Goal: Information Seeking & Learning: Learn about a topic

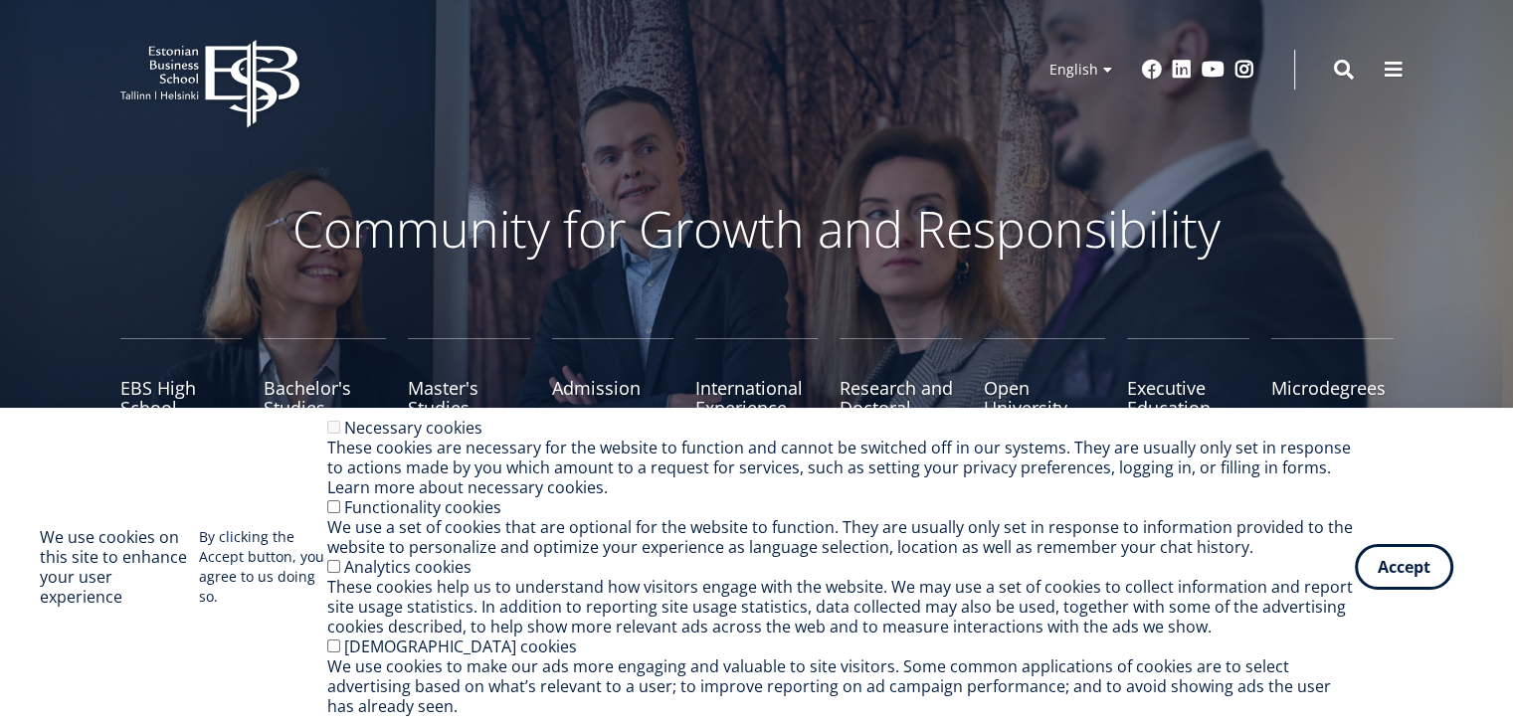
scroll to position [55, 0]
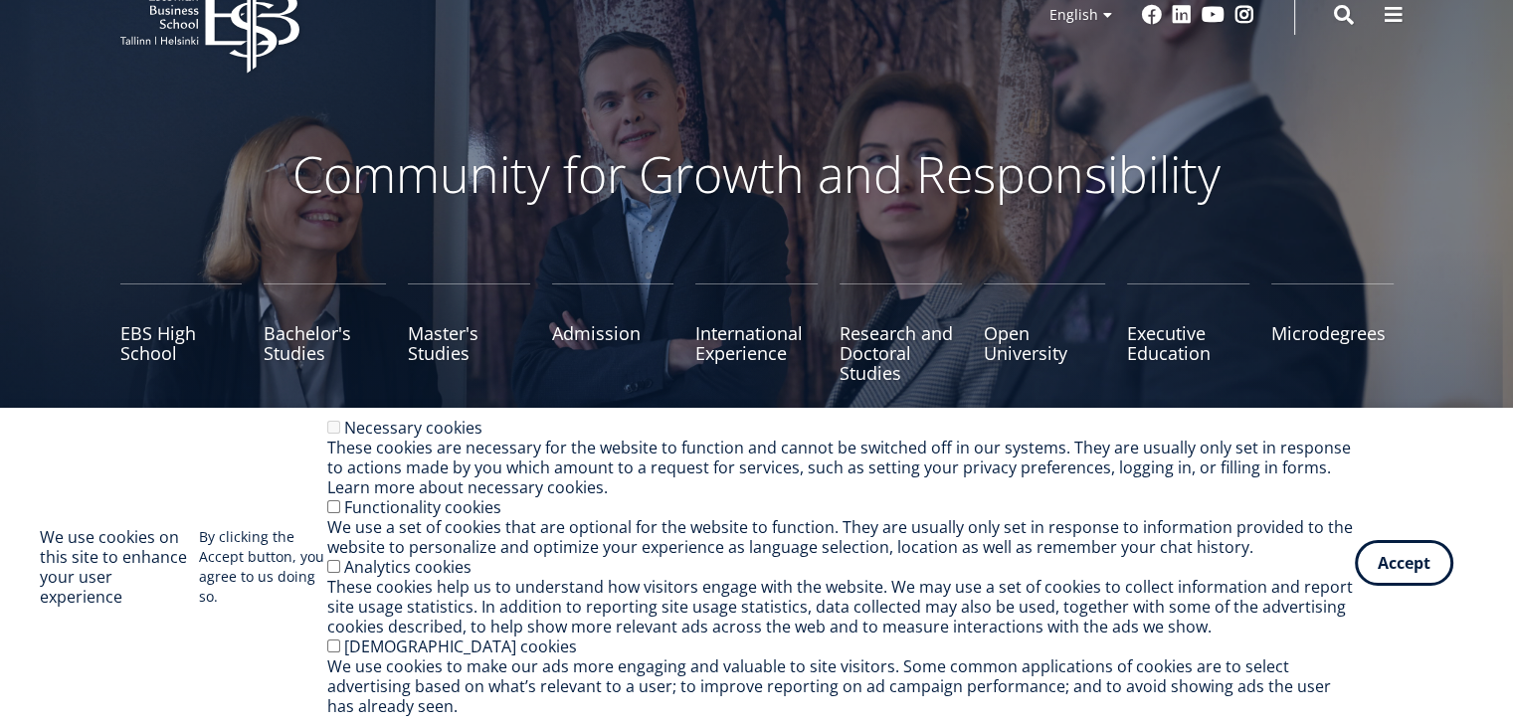
click at [1409, 561] on button "Accept" at bounding box center [1404, 563] width 98 height 46
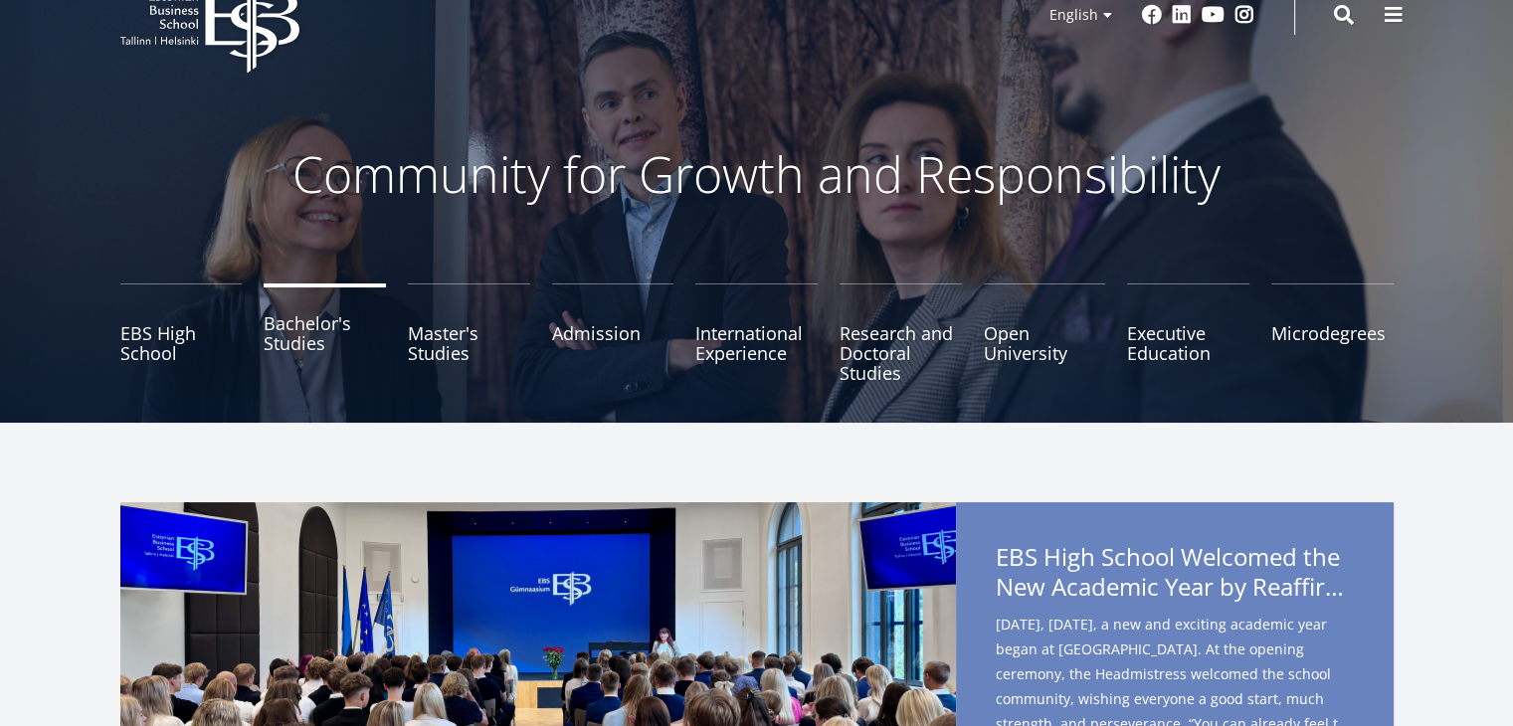
click at [300, 338] on link "Bachelor's Studies" at bounding box center [325, 332] width 122 height 99
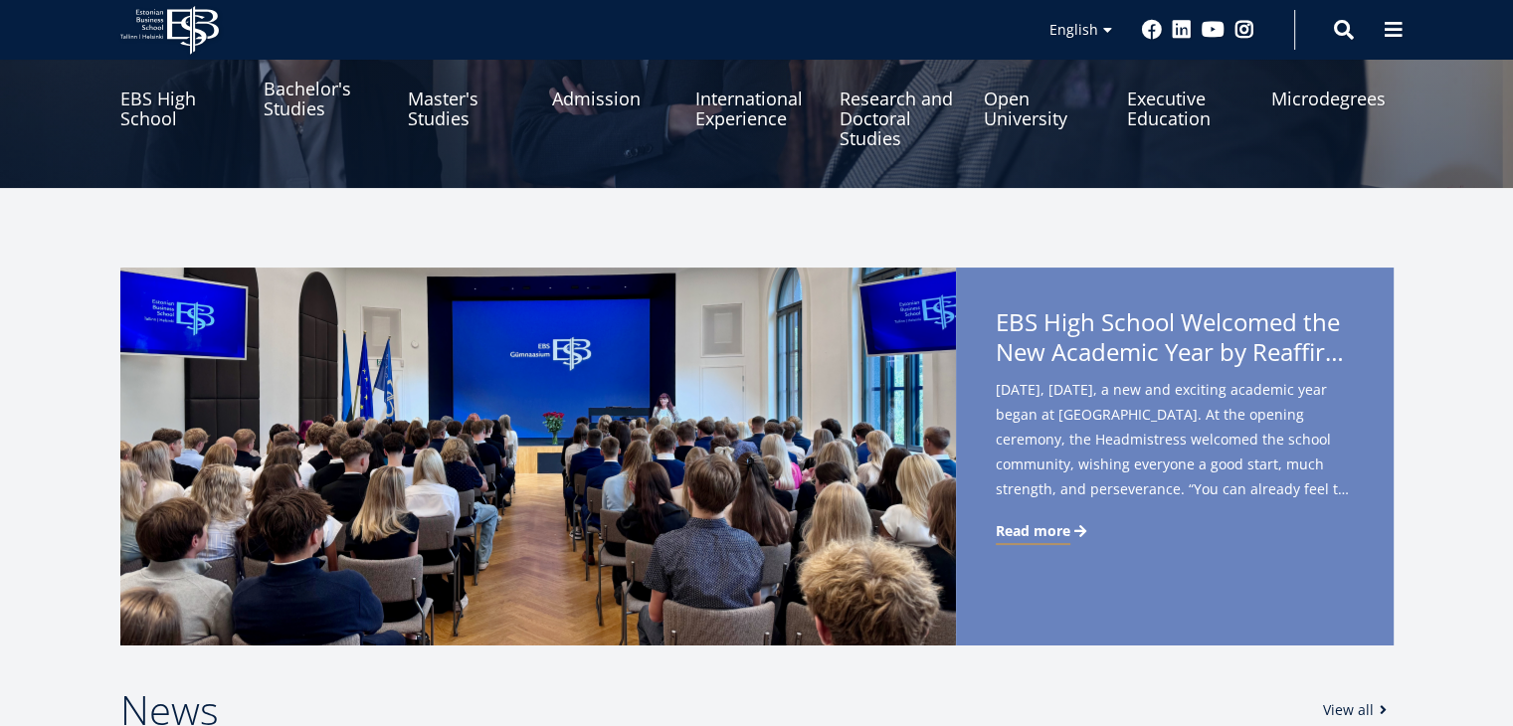
scroll to position [290, 0]
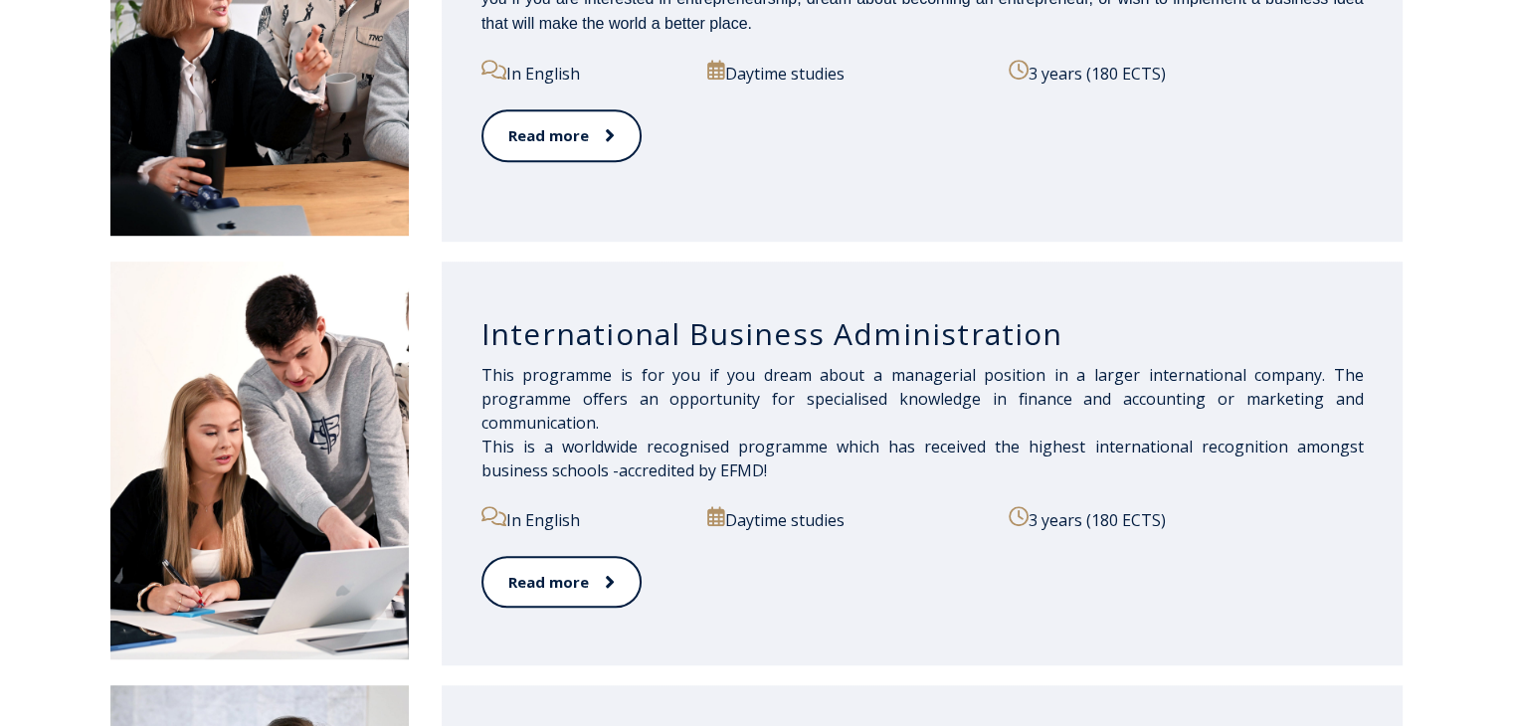
scroll to position [1265, 0]
click at [847, 340] on h3 "International Business Administration" at bounding box center [922, 333] width 882 height 38
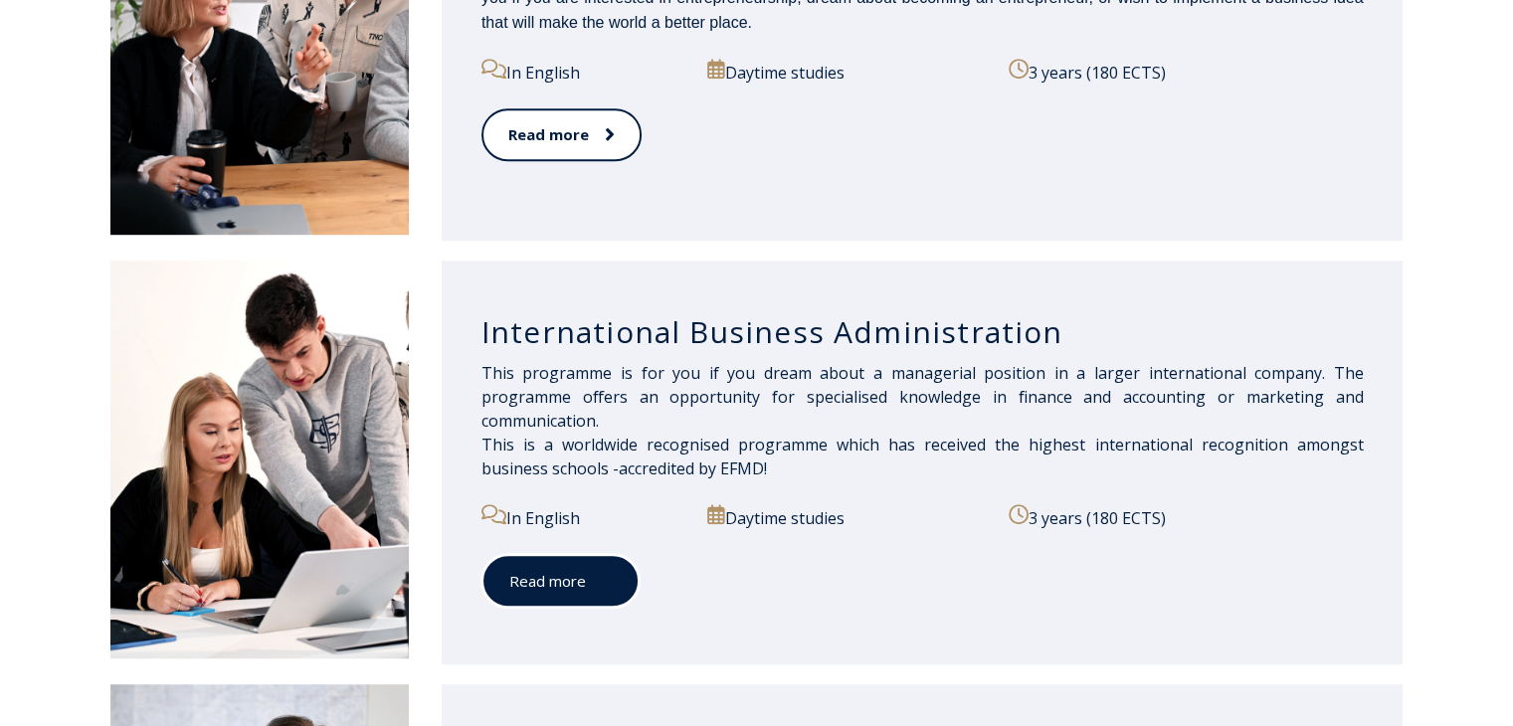
click at [602, 576] on icon at bounding box center [607, 581] width 10 height 20
